Goal: Task Accomplishment & Management: Manage account settings

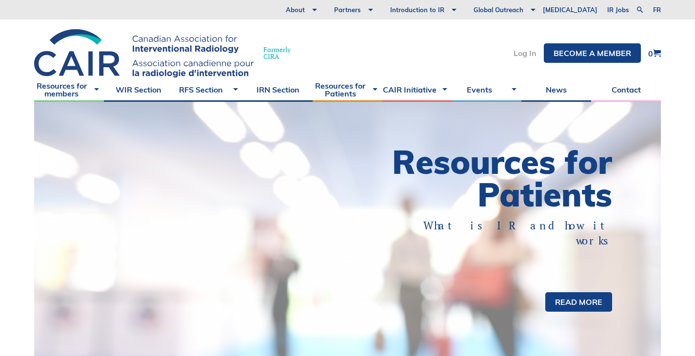
click at [521, 51] on link "Log In" at bounding box center [524, 53] width 23 height 8
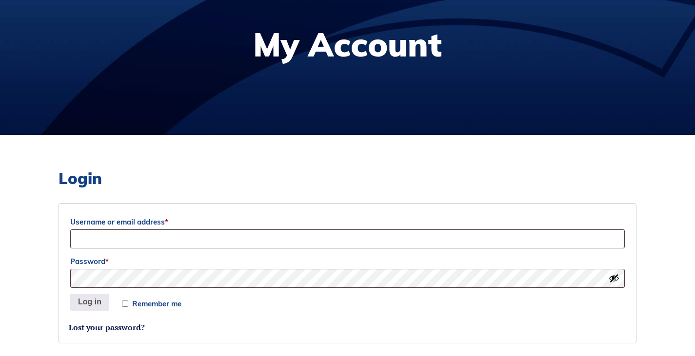
scroll to position [149, 0]
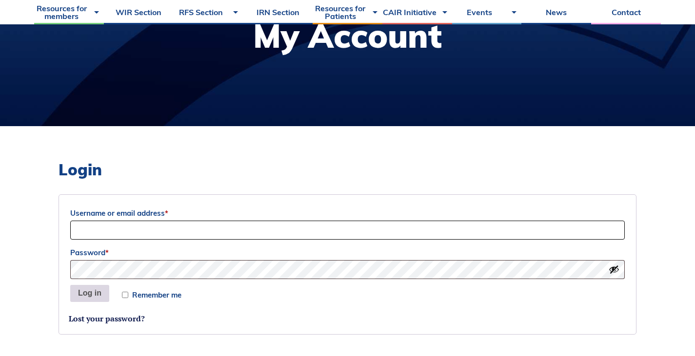
type input "aren.mnatzakanian@ucdconnect.ie"
click at [93, 293] on button "Log in" at bounding box center [89, 294] width 39 height 18
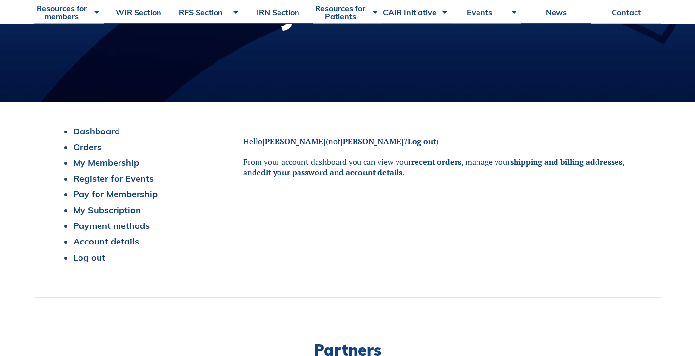
scroll to position [181, 0]
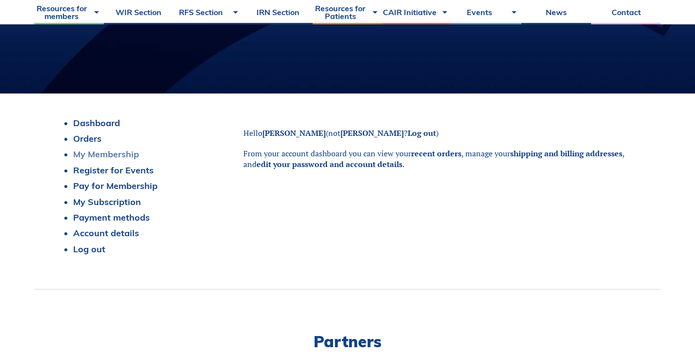
click at [95, 153] on link "My Membership" at bounding box center [106, 154] width 66 height 11
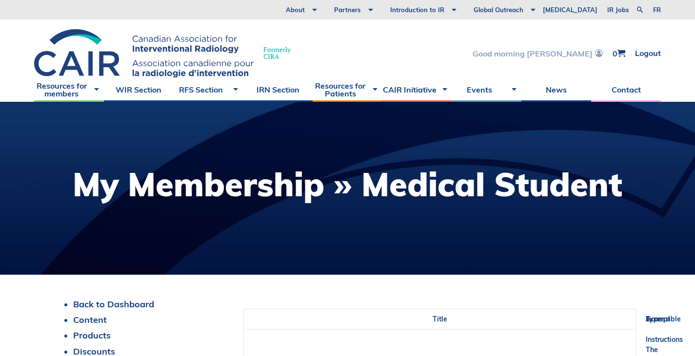
click at [588, 52] on link "Good morning [PERSON_NAME]" at bounding box center [537, 53] width 130 height 8
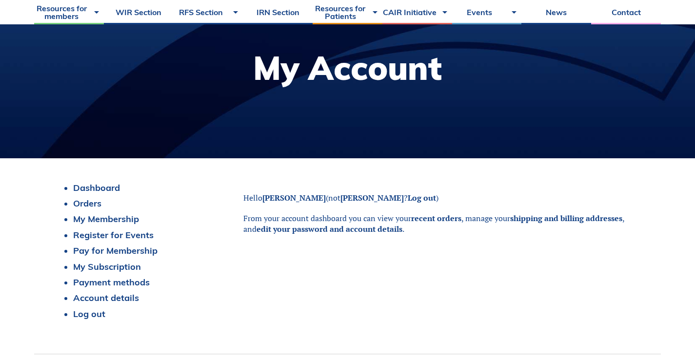
scroll to position [120, 0]
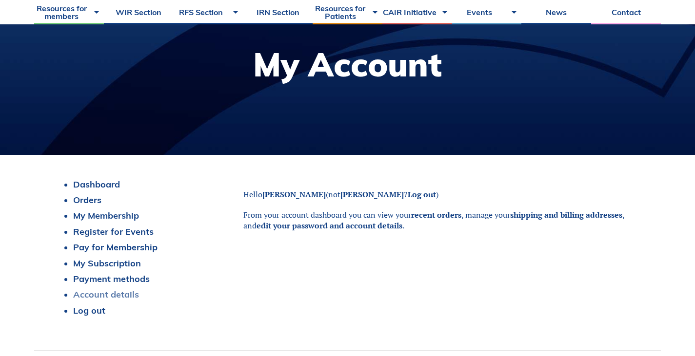
click at [102, 295] on link "Account details" at bounding box center [106, 294] width 66 height 11
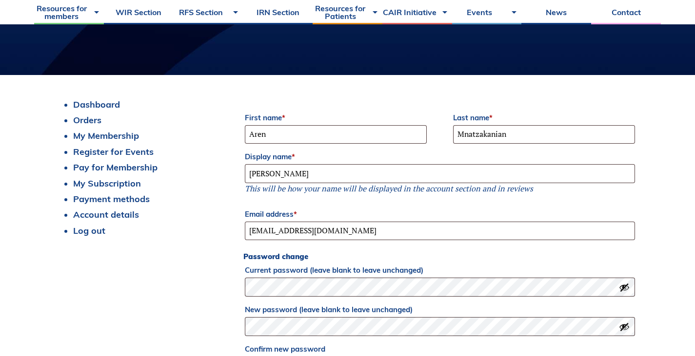
scroll to position [200, 0]
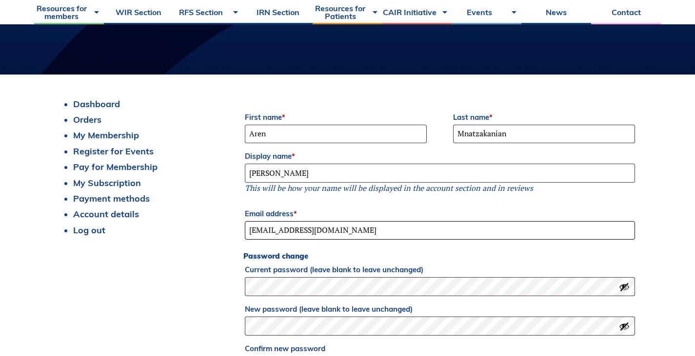
drag, startPoint x: 387, startPoint y: 226, endPoint x: 228, endPoint y: 233, distance: 158.6
click at [228, 233] on div "Dashboard Orders My Membership Register for Events Pay for Membership My Subscr…" at bounding box center [348, 248] width 578 height 298
type input "[EMAIL_ADDRESS][DOMAIN_NAME]"
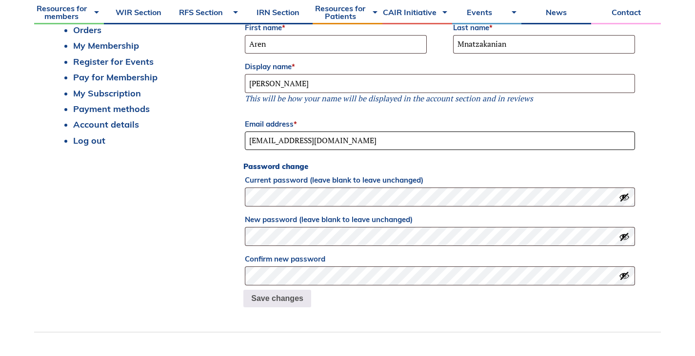
scroll to position [293, 0]
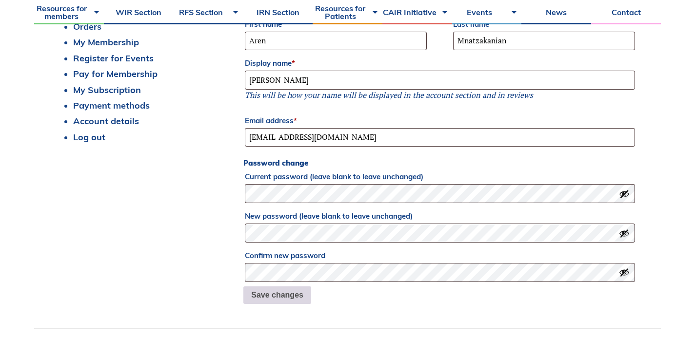
click at [278, 298] on button "Save changes" at bounding box center [277, 296] width 68 height 18
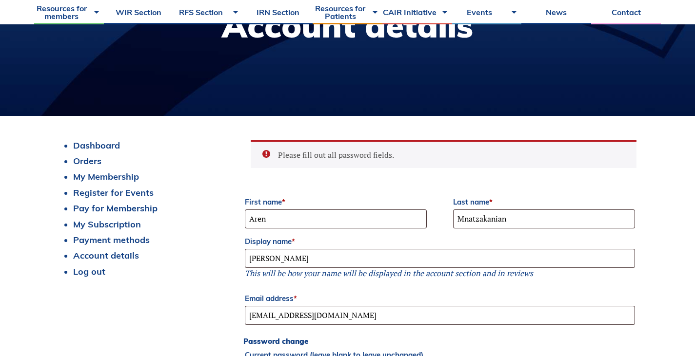
scroll to position [158, 0]
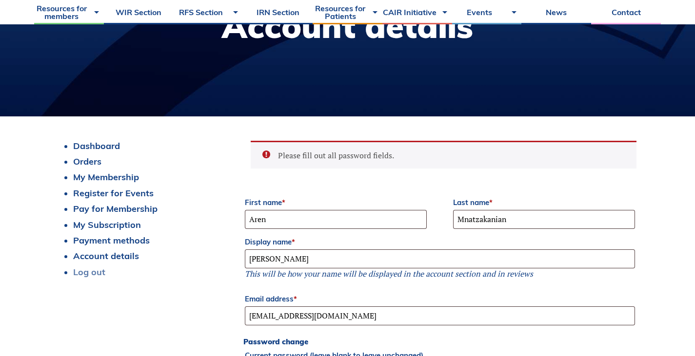
click at [95, 277] on link "Log out" at bounding box center [89, 272] width 32 height 11
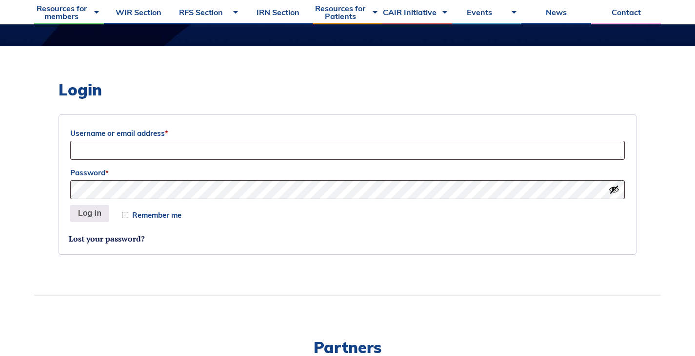
scroll to position [229, 0]
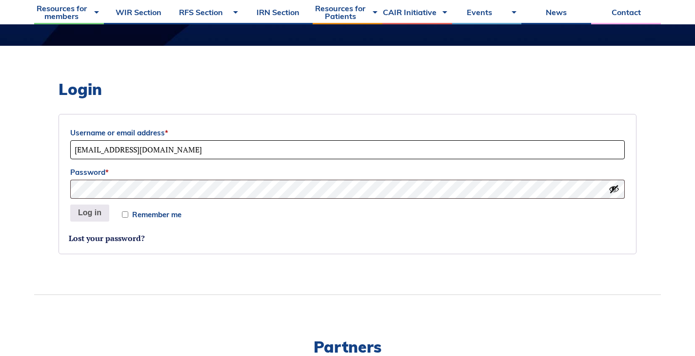
drag, startPoint x: 148, startPoint y: 152, endPoint x: 46, endPoint y: 152, distance: 102.4
click at [46, 152] on div "Login Username or email address * [EMAIL_ADDRESS][DOMAIN_NAME] Password * Remem…" at bounding box center [347, 170] width 626 height 249
type input "a"
click at [93, 216] on button "Log in" at bounding box center [89, 214] width 39 height 18
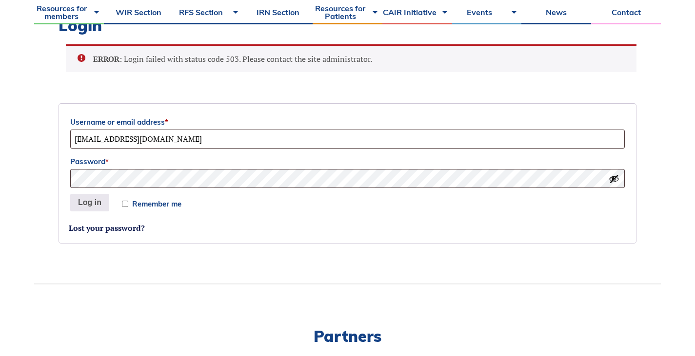
scroll to position [254, 0]
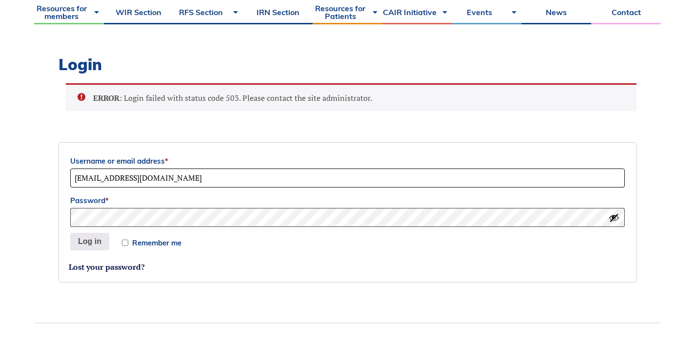
drag, startPoint x: 117, startPoint y: 183, endPoint x: 50, endPoint y: 185, distance: 66.3
click at [50, 185] on div "Login ERROR : Login failed with status code 503. Please contact the site admini…" at bounding box center [347, 172] width 626 height 302
type input "[EMAIL_ADDRESS][DOMAIN_NAME]"
click at [82, 244] on button "Log in" at bounding box center [89, 242] width 39 height 18
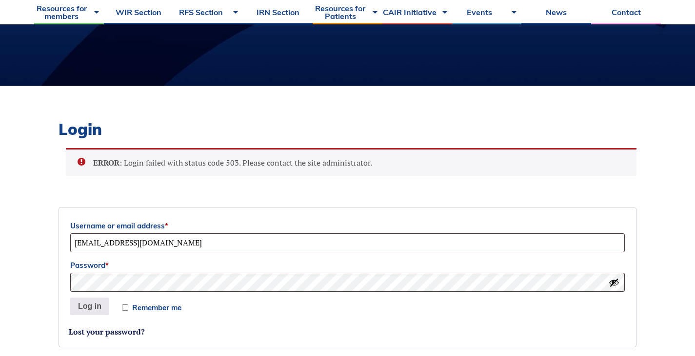
scroll to position [190, 0]
